Goal: Register for event/course

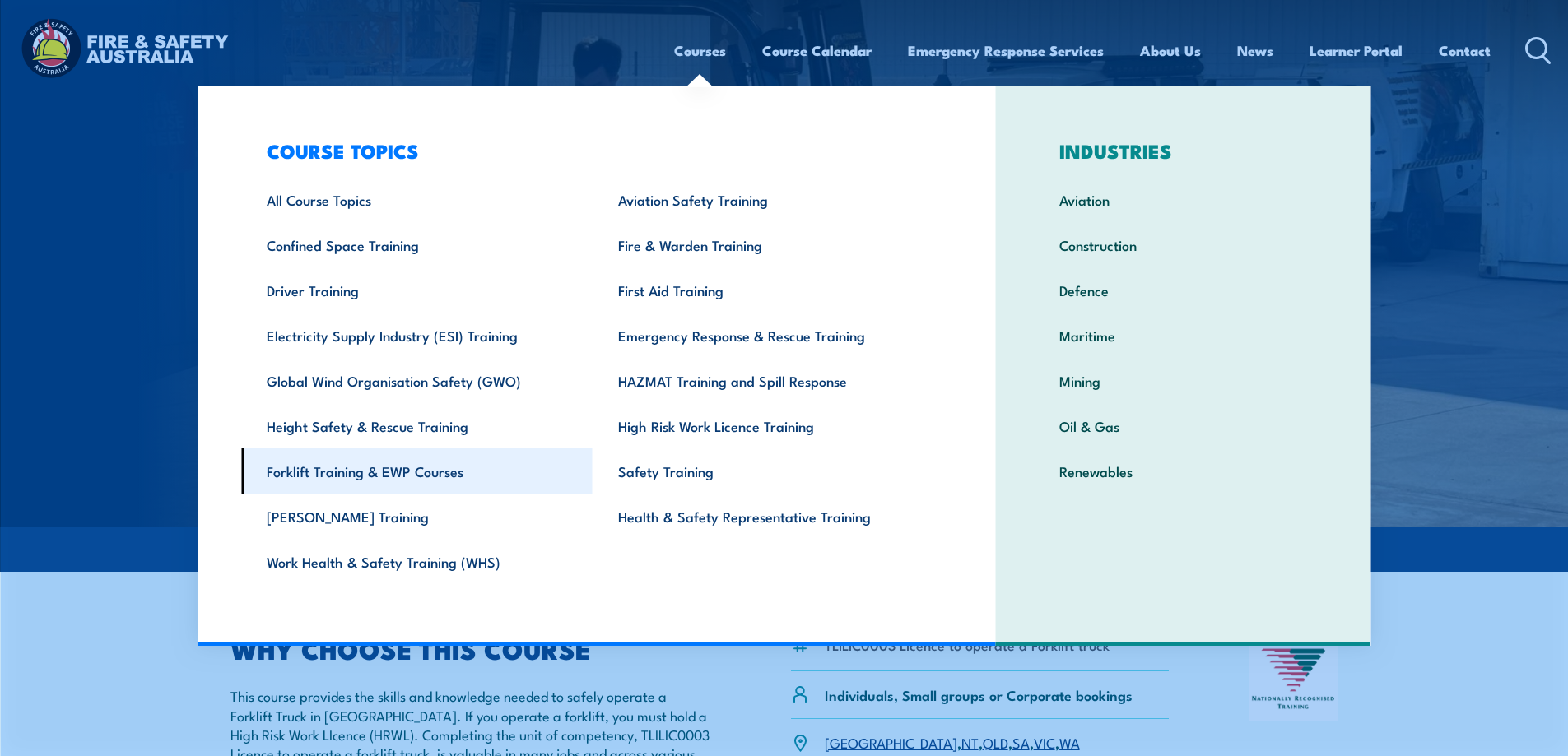
click at [333, 468] on link "Forklift Training & EWP Courses" at bounding box center [417, 471] width 351 height 45
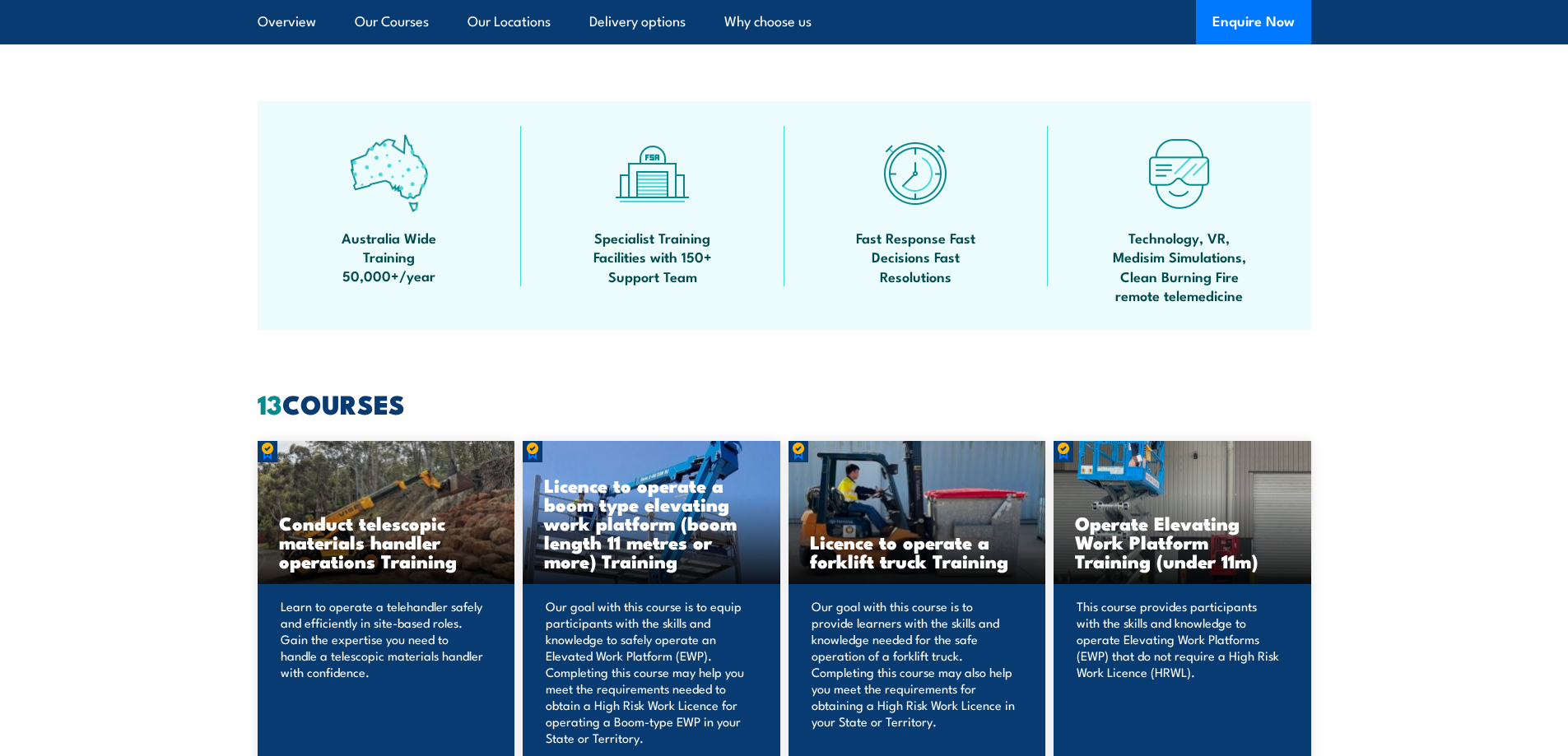
scroll to position [988, 0]
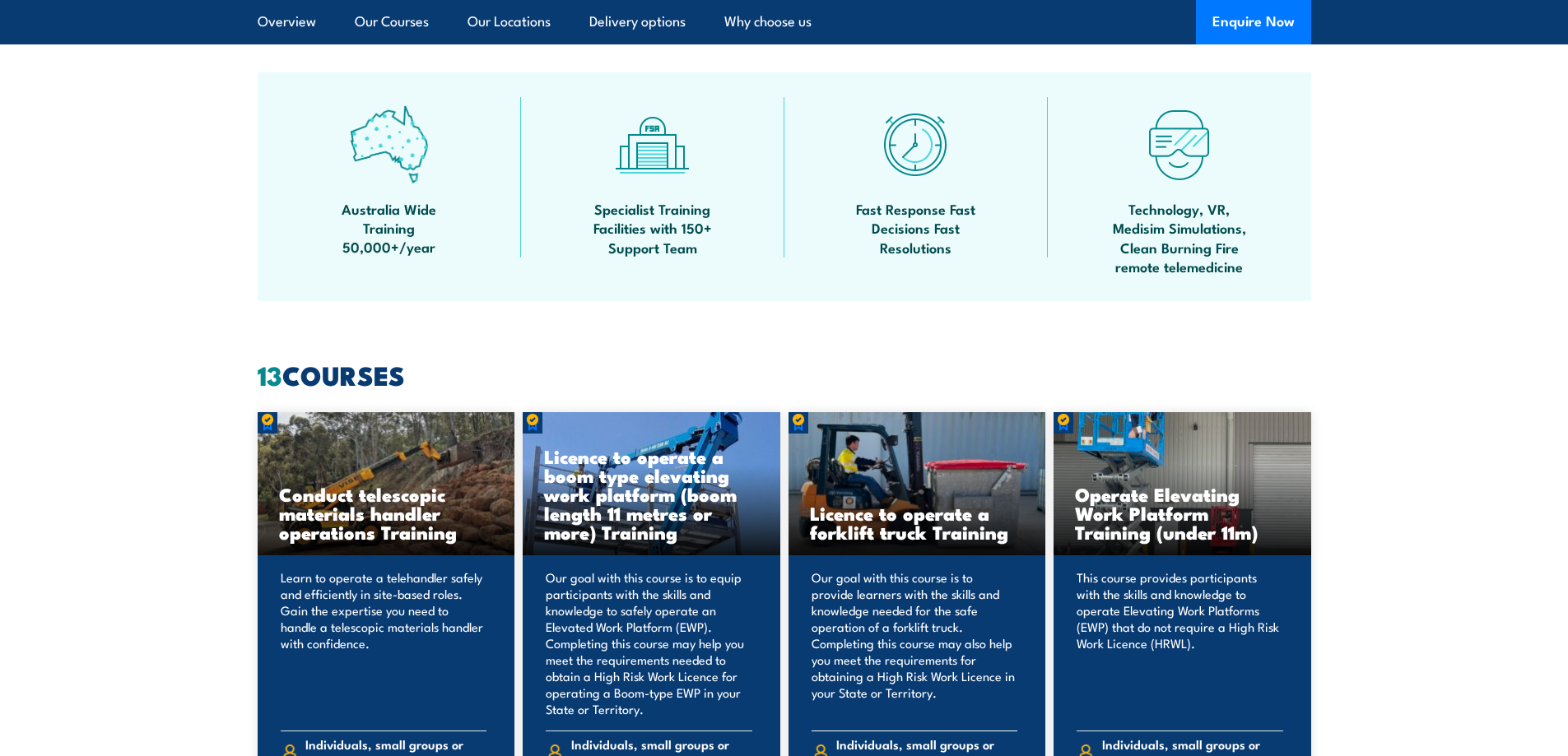
click at [928, 540] on h3 "Licence to operate a forklift truck Training" at bounding box center [916, 523] width 215 height 38
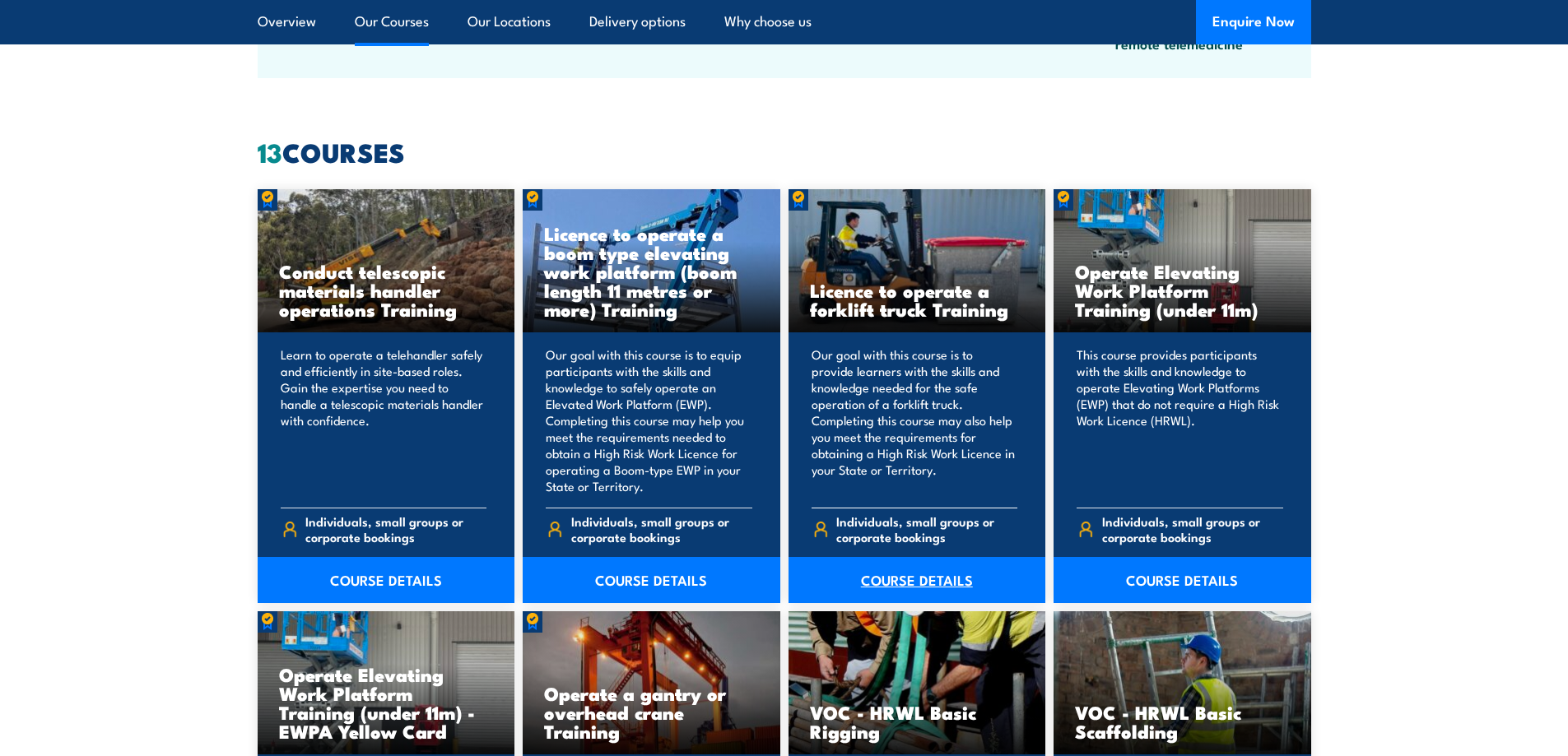
scroll to position [1235, 0]
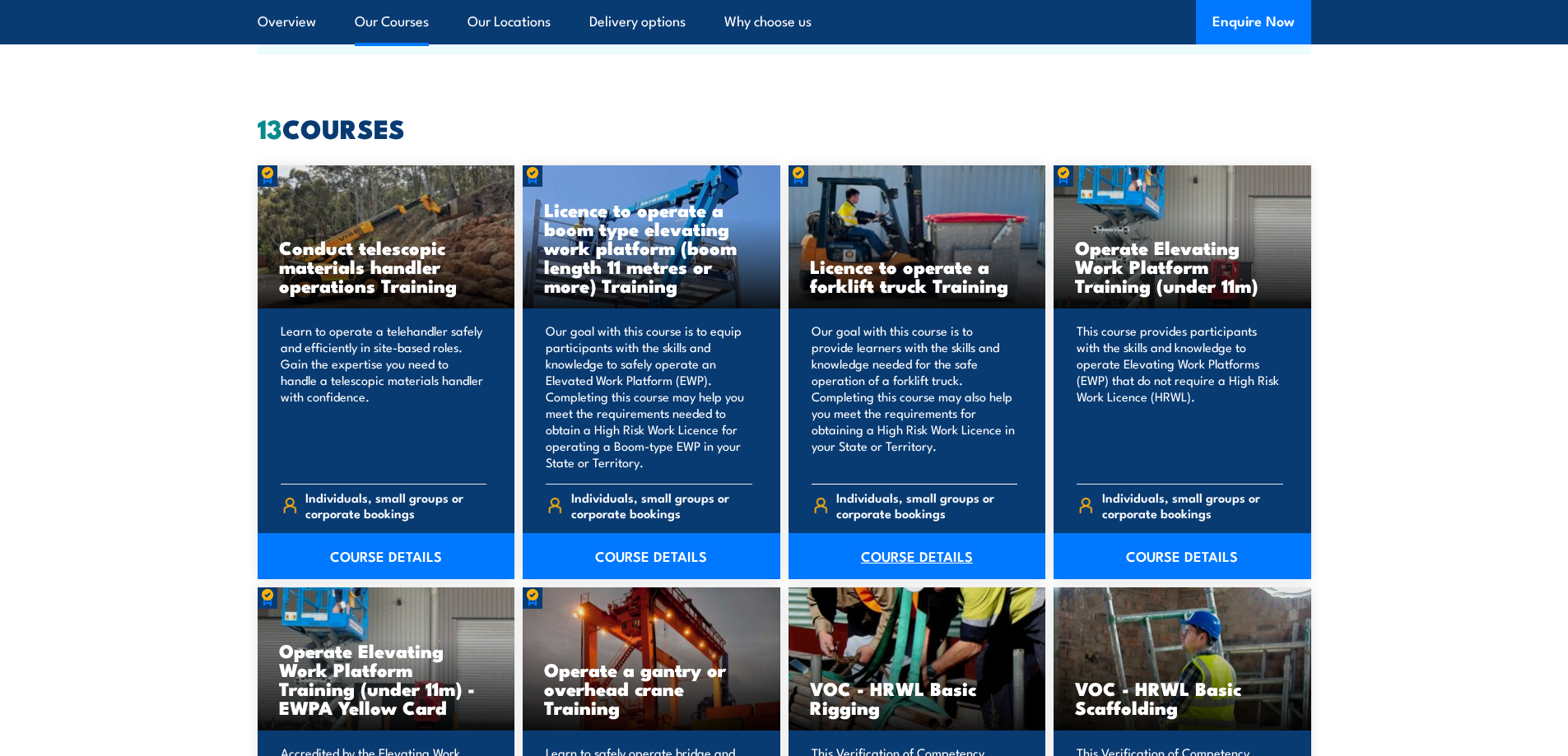
click at [904, 558] on link "COURSE DETAILS" at bounding box center [917, 557] width 258 height 46
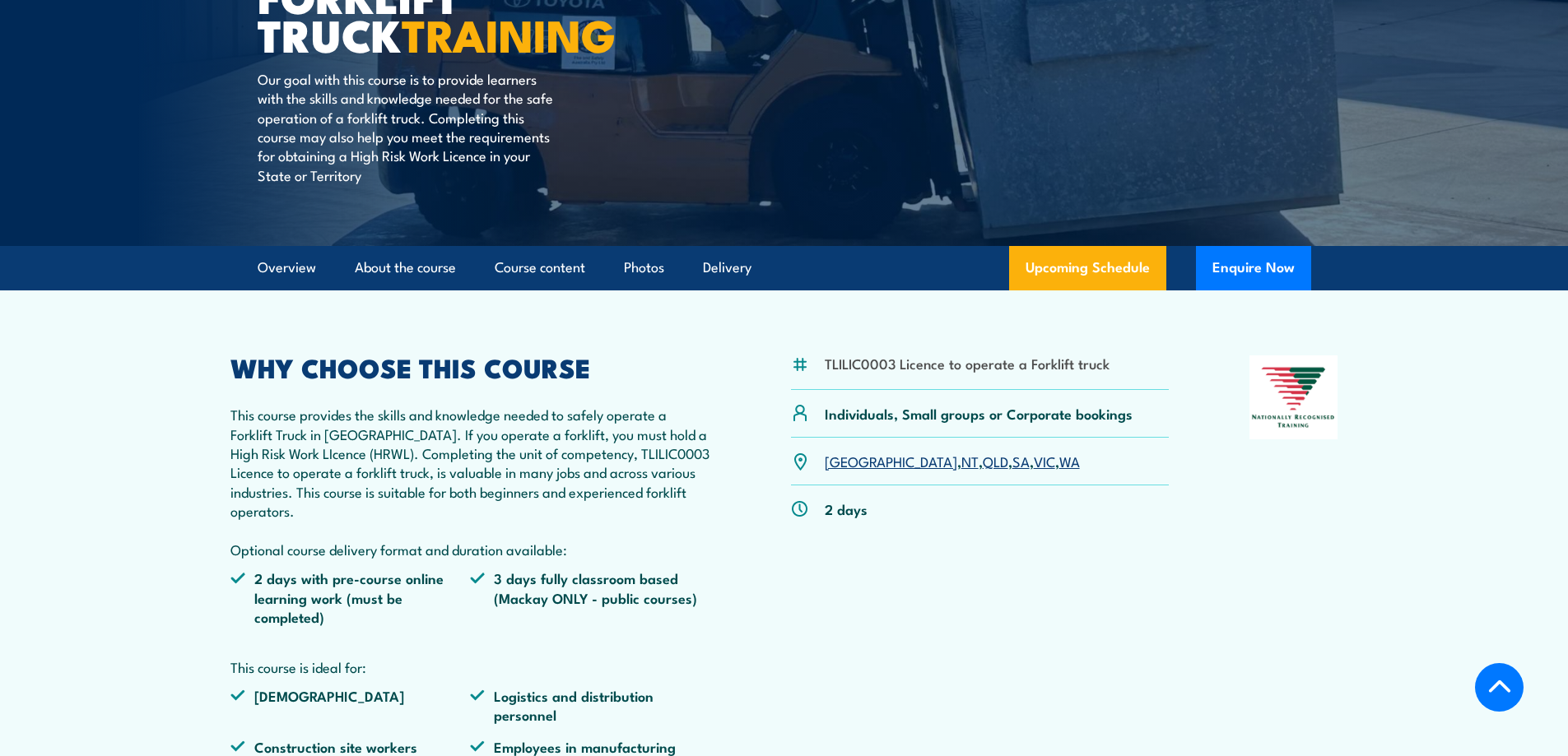
scroll to position [329, 0]
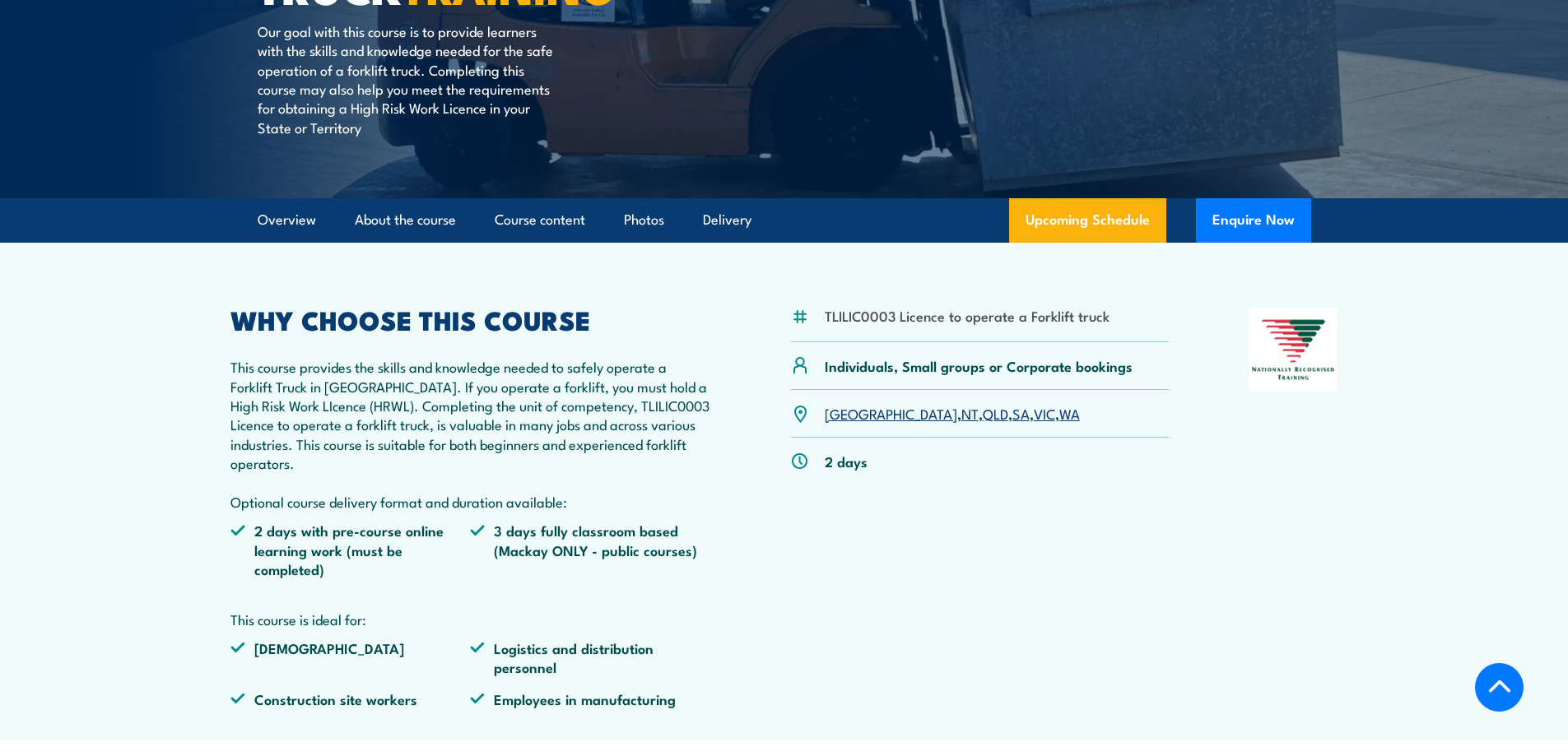
click at [983, 414] on link "QLD" at bounding box center [995, 412] width 25 height 20
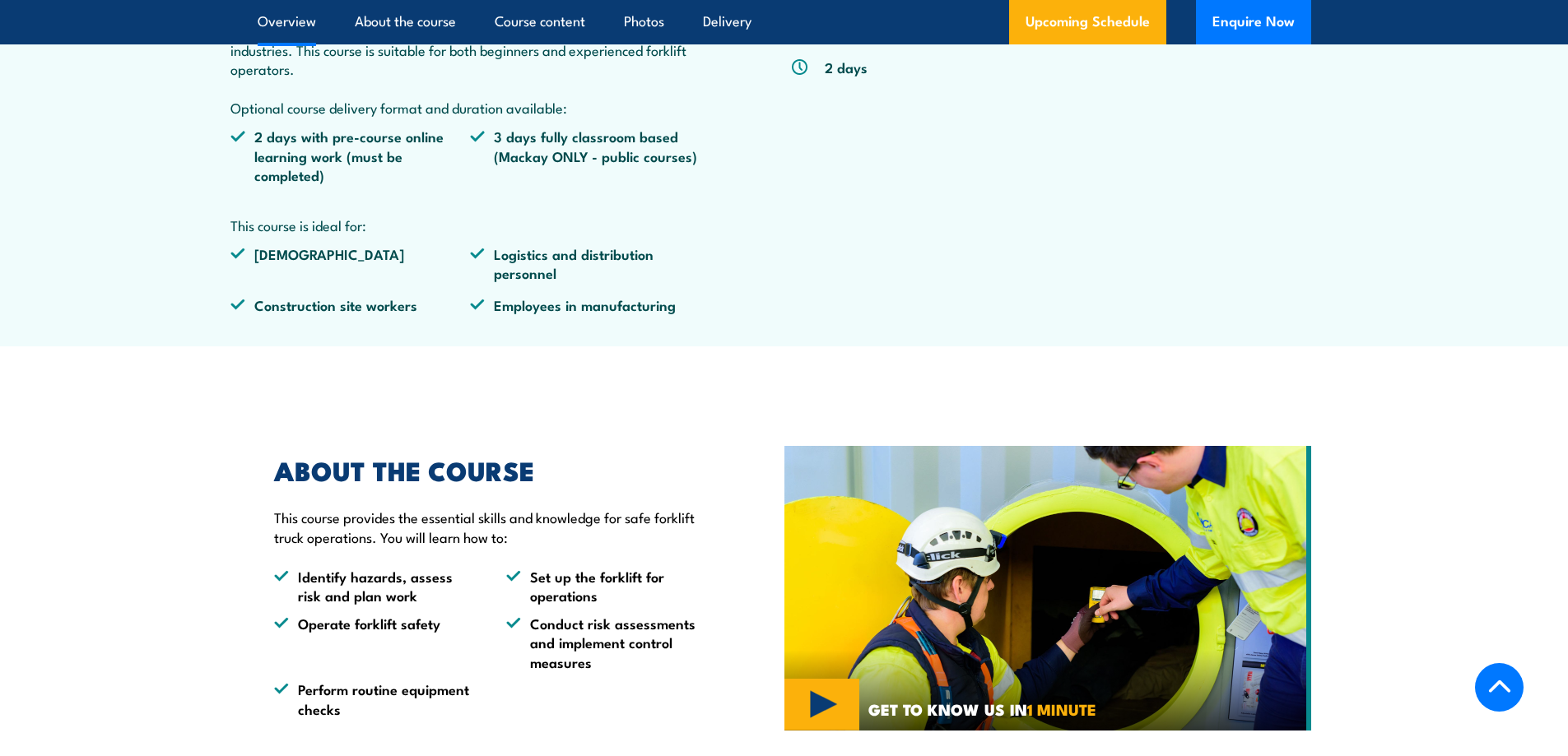
scroll to position [823, 0]
